Goal: Information Seeking & Learning: Learn about a topic

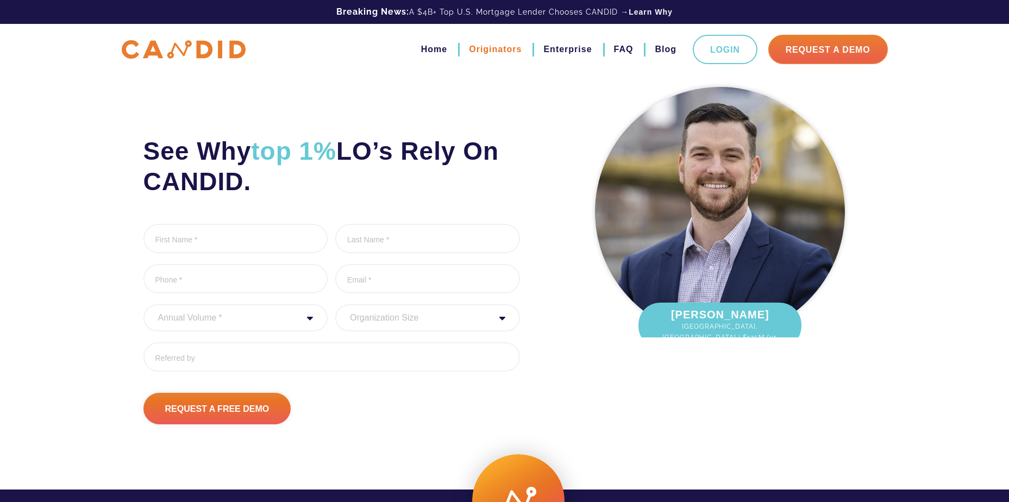
click at [510, 49] on link "Originators" at bounding box center [495, 49] width 53 height 18
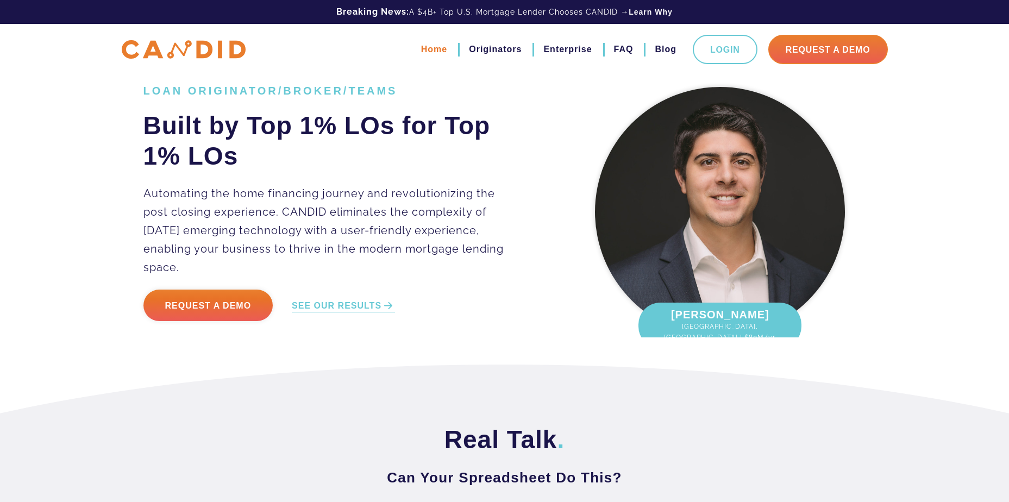
click at [428, 51] on link "Home" at bounding box center [434, 49] width 26 height 18
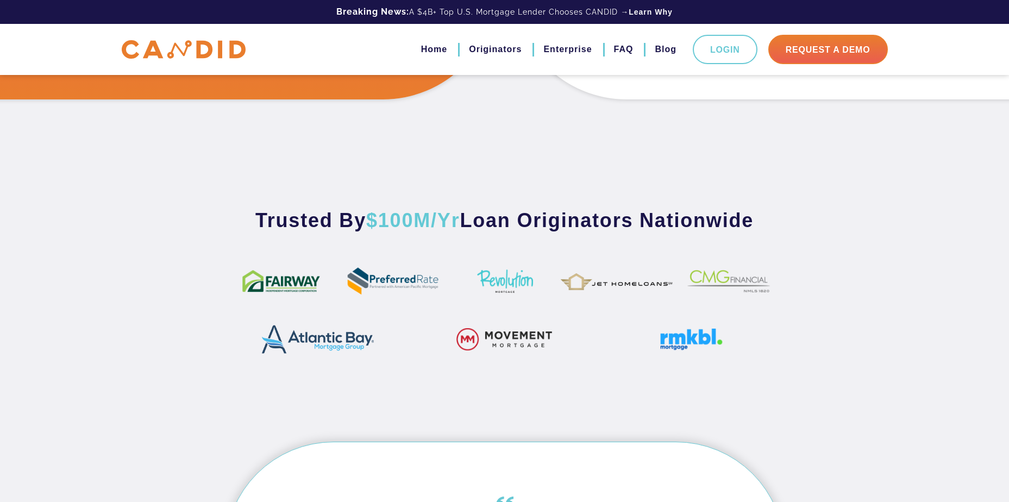
scroll to position [598, 0]
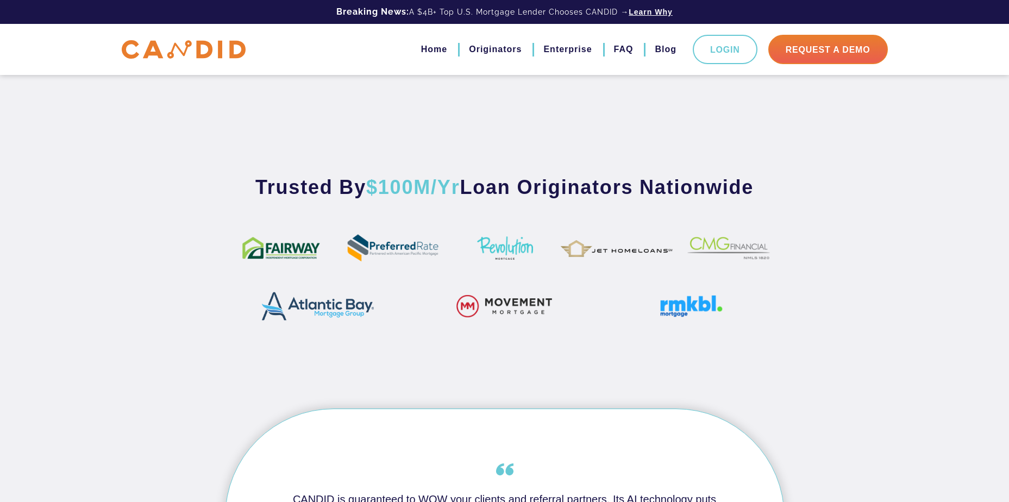
click at [644, 9] on link "Learn Why" at bounding box center [651, 12] width 44 height 11
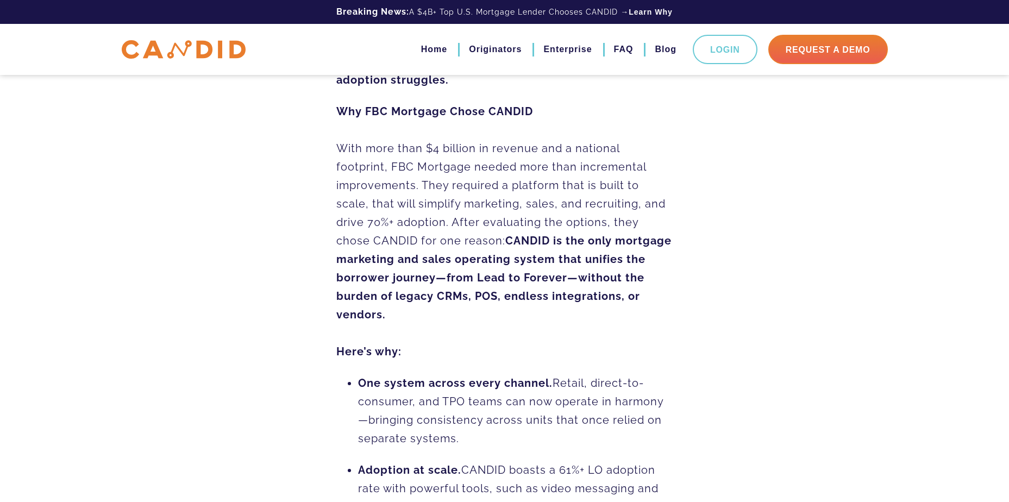
scroll to position [870, 0]
